Goal: Find specific page/section: Find specific page/section

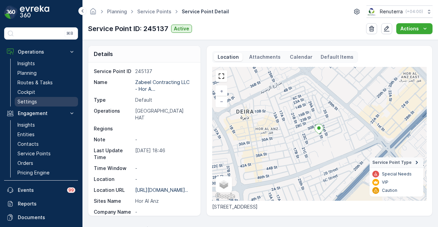
scroll to position [171, 0]
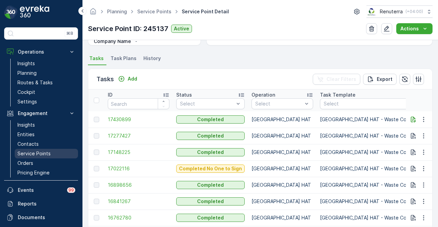
click at [49, 150] on p "Service Points" at bounding box center [33, 153] width 33 height 7
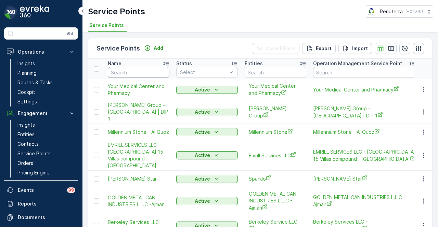
click at [136, 72] on input "text" at bounding box center [139, 72] width 62 height 11
type input "al"
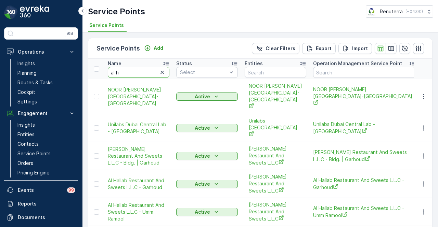
click at [136, 72] on input "al h" at bounding box center [139, 72] width 62 height 11
type input "a"
type input "herils"
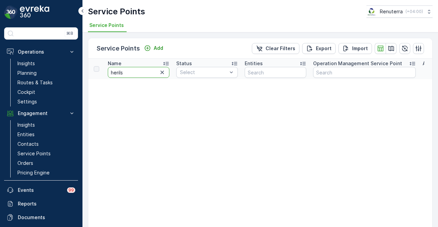
click at [131, 73] on input "herils" at bounding box center [139, 72] width 62 height 11
type input "her"
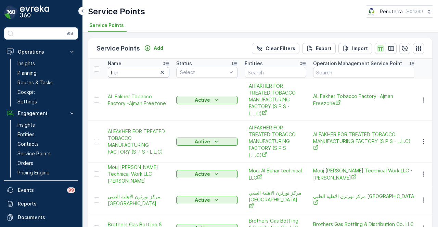
click at [130, 73] on input "her" at bounding box center [139, 72] width 62 height 11
type input "heris"
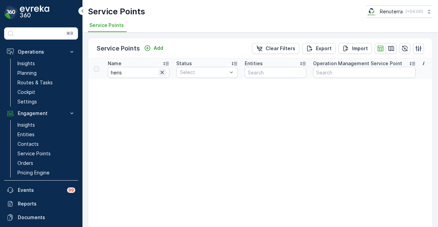
click at [161, 73] on icon "button" at bounding box center [161, 72] width 3 height 3
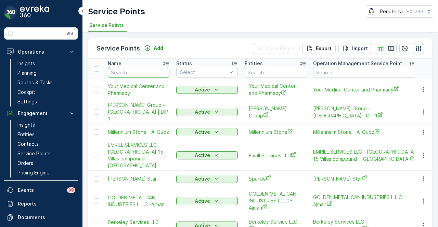
click at [148, 70] on input "text" at bounding box center [139, 72] width 62 height 11
click at [147, 74] on input "text" at bounding box center [139, 72] width 62 height 11
click at [137, 73] on input "text" at bounding box center [139, 72] width 62 height 11
paste input "Al HURAIZ"
type input "Al HURAIZ"
